Goal: Navigation & Orientation: Find specific page/section

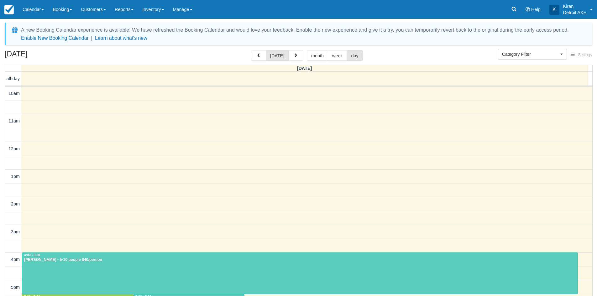
select select
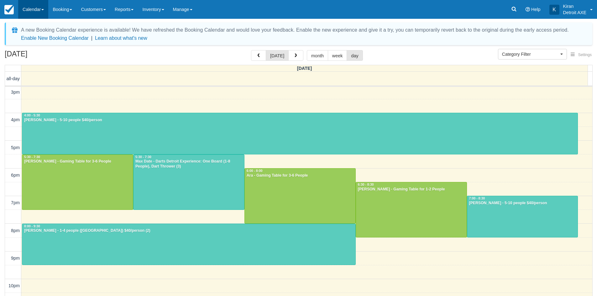
click at [38, 11] on link "Calendar" at bounding box center [33, 9] width 30 height 19
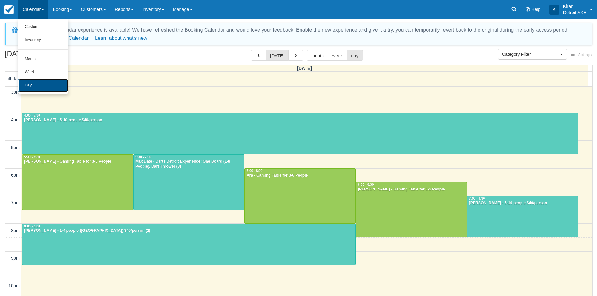
click at [36, 86] on link "Day" at bounding box center [43, 85] width 50 height 13
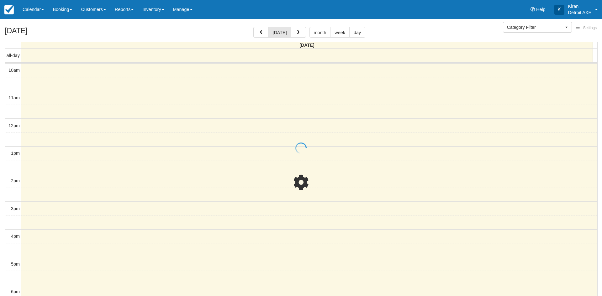
select select
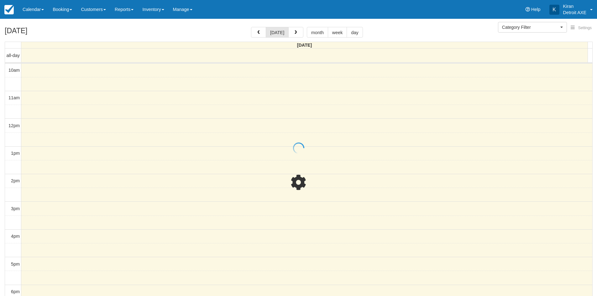
scroll to position [140, 0]
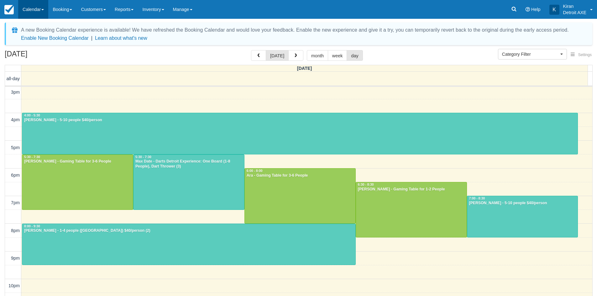
click at [34, 6] on link "Calendar" at bounding box center [33, 9] width 30 height 19
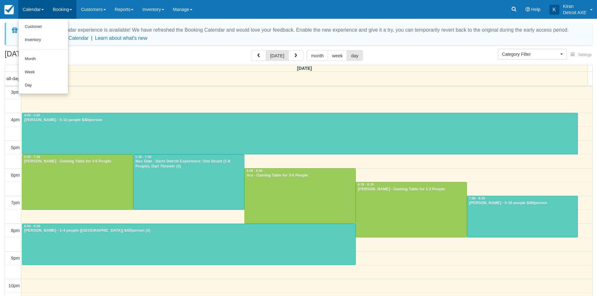
click at [66, 11] on link "Booking" at bounding box center [62, 9] width 28 height 19
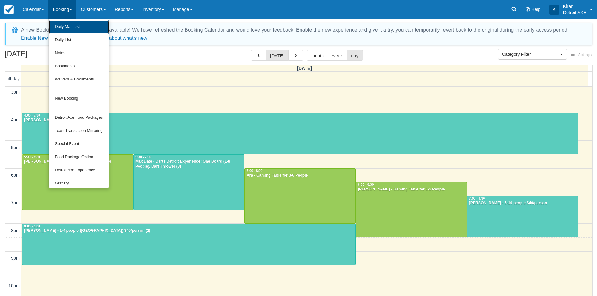
click at [66, 28] on link "Daily Manifest" at bounding box center [79, 26] width 60 height 13
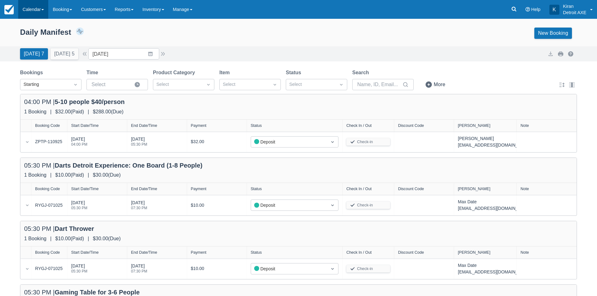
click at [43, 14] on link "Calendar" at bounding box center [33, 9] width 30 height 19
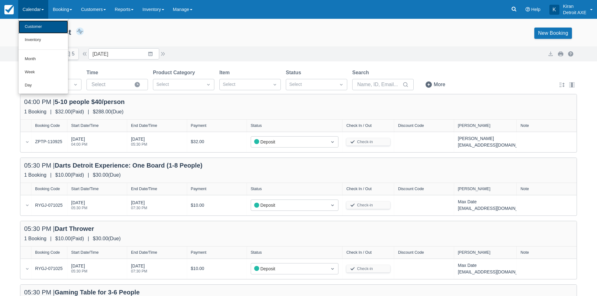
click at [32, 30] on link "Customer" at bounding box center [43, 26] width 50 height 13
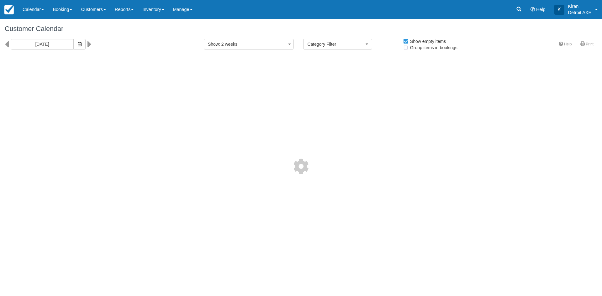
select select
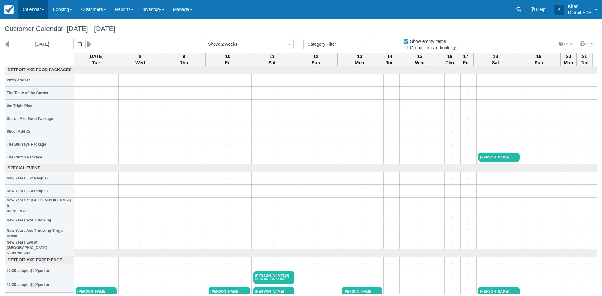
click at [41, 12] on link "Calendar" at bounding box center [33, 9] width 30 height 19
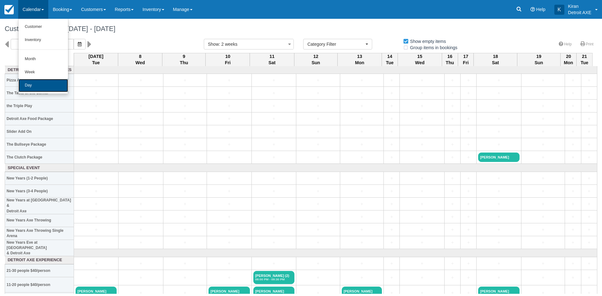
click at [35, 85] on link "Day" at bounding box center [43, 85] width 50 height 13
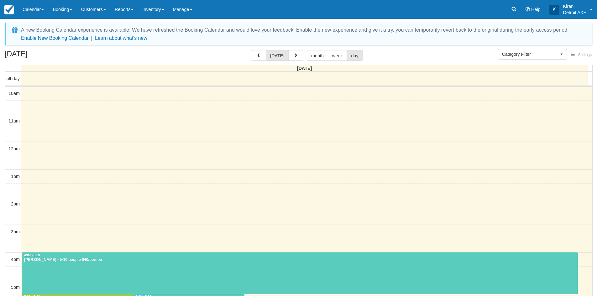
select select
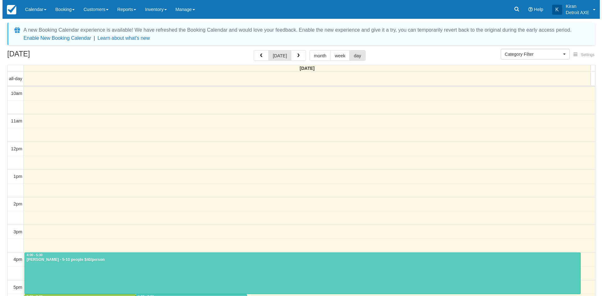
scroll to position [140, 0]
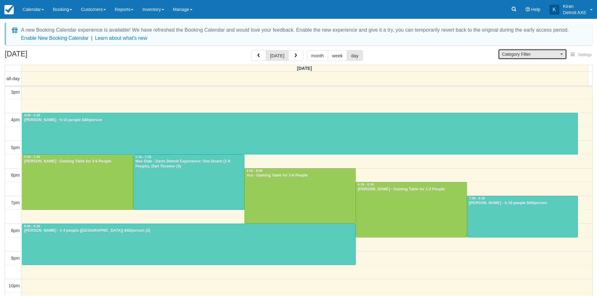
click at [560, 57] on button "Category Filter" at bounding box center [532, 54] width 69 height 11
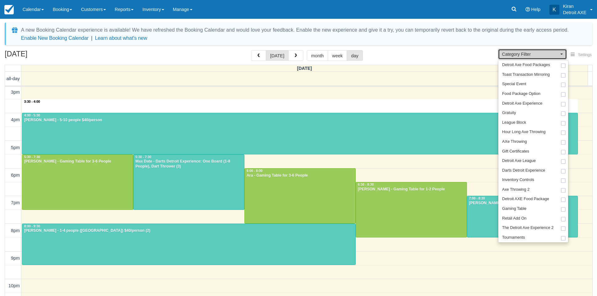
click at [428, 101] on div "10am 11am 12pm 1pm 2pm 3pm 4pm 5pm 6pm 7pm 8pm 9pm 10pm 11pm 3:30 - 4:00 4:00 -…" at bounding box center [298, 133] width 587 height 373
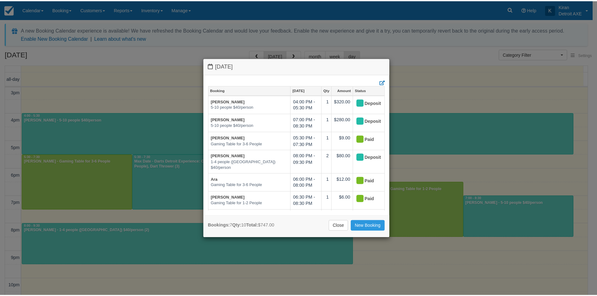
scroll to position [28, 0]
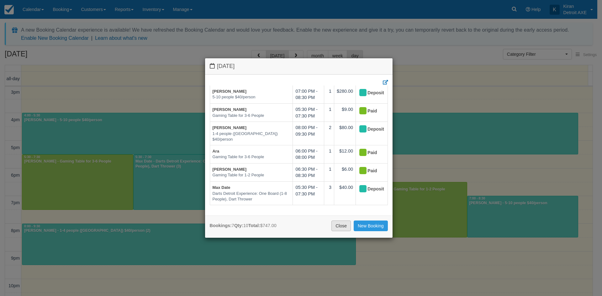
click at [342, 226] on link "Close" at bounding box center [340, 226] width 19 height 11
